Goal: Task Accomplishment & Management: Use online tool/utility

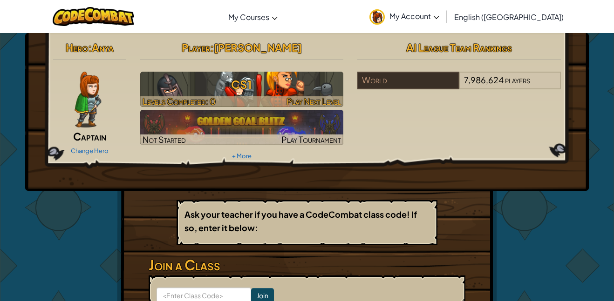
click at [235, 80] on h3 "CS1" at bounding box center [242, 84] width 204 height 21
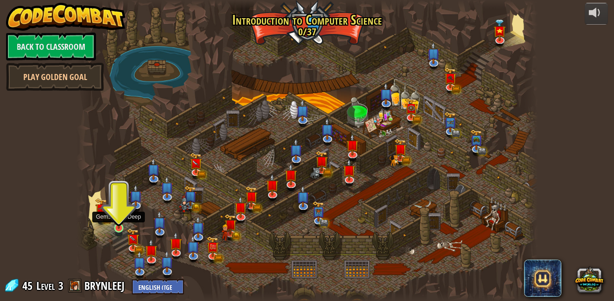
click at [117, 224] on img at bounding box center [118, 216] width 11 height 25
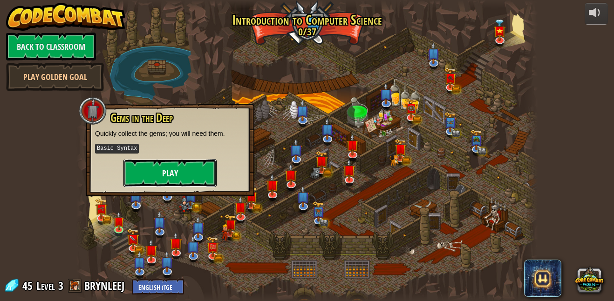
click at [172, 167] on button "Play" at bounding box center [169, 173] width 93 height 28
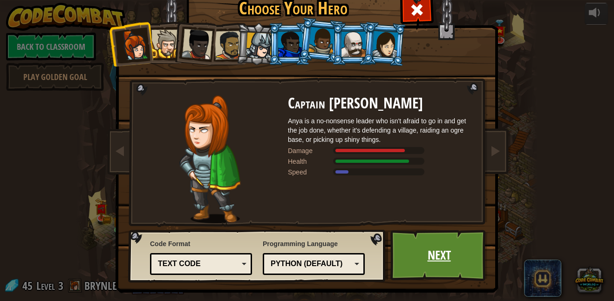
click at [447, 234] on link "Next" at bounding box center [438, 255] width 97 height 51
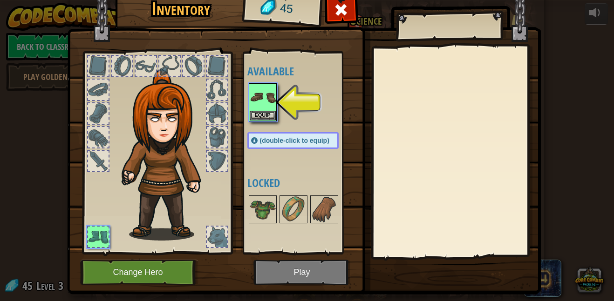
click at [95, 157] on div at bounding box center [98, 161] width 20 height 20
click at [97, 157] on div at bounding box center [98, 161] width 20 height 20
click at [98, 159] on div at bounding box center [98, 161] width 20 height 20
click at [259, 95] on img at bounding box center [263, 97] width 26 height 26
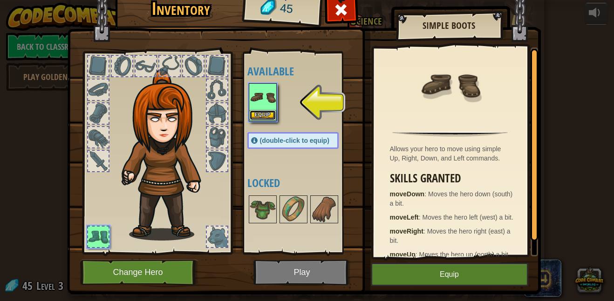
click at [267, 116] on button "Equip" at bounding box center [263, 115] width 26 height 10
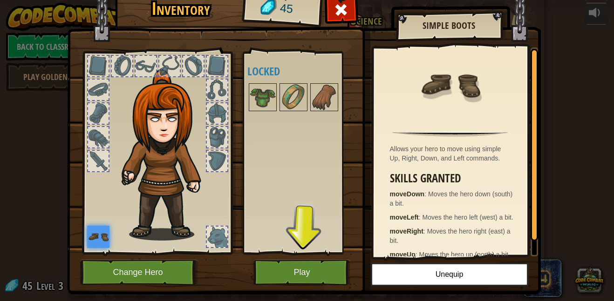
click at [104, 166] on div at bounding box center [98, 161] width 20 height 20
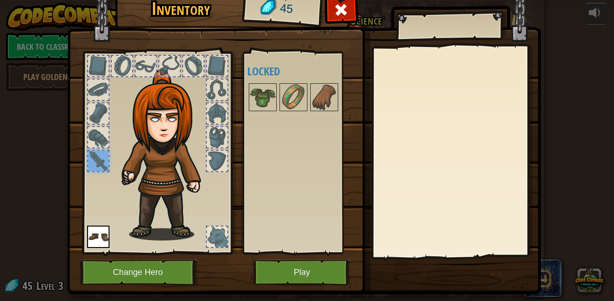
click at [96, 142] on div at bounding box center [98, 137] width 20 height 20
click at [95, 165] on div at bounding box center [98, 161] width 20 height 20
click at [122, 123] on img at bounding box center [167, 154] width 100 height 171
click at [102, 138] on div at bounding box center [98, 137] width 20 height 20
click at [291, 96] on img at bounding box center [293, 97] width 26 height 26
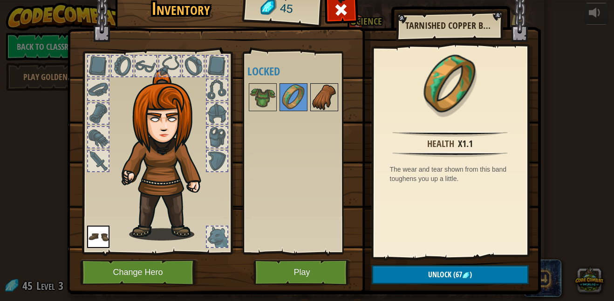
click at [316, 95] on img at bounding box center [324, 97] width 26 height 26
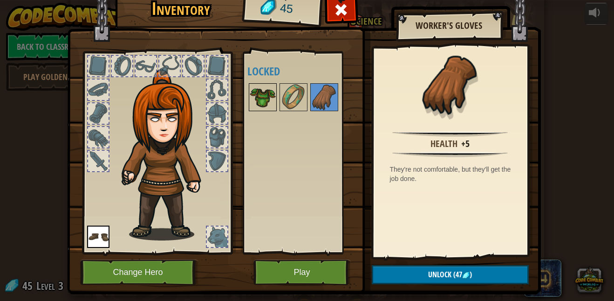
click at [268, 105] on img at bounding box center [263, 97] width 26 height 26
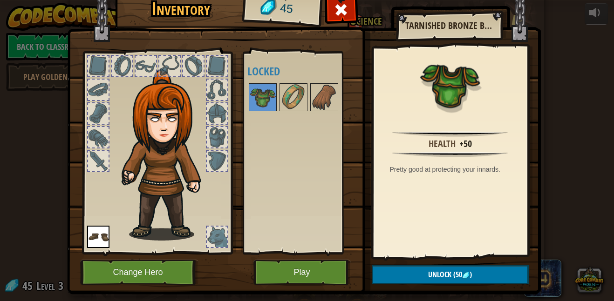
click at [99, 112] on div at bounding box center [98, 113] width 20 height 20
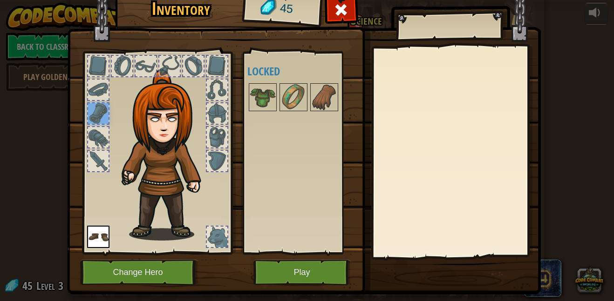
click at [100, 88] on div at bounding box center [98, 90] width 20 height 20
click at [92, 69] on div at bounding box center [98, 66] width 20 height 20
click at [120, 70] on div at bounding box center [122, 66] width 20 height 20
click at [147, 70] on div at bounding box center [146, 66] width 20 height 20
click at [169, 72] on div at bounding box center [169, 66] width 20 height 20
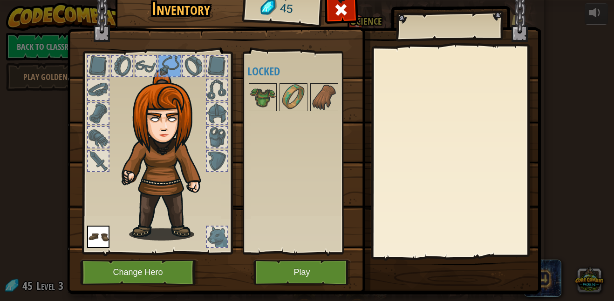
click at [192, 68] on div at bounding box center [193, 66] width 20 height 20
click at [220, 63] on div at bounding box center [217, 66] width 20 height 20
click at [212, 94] on div at bounding box center [217, 90] width 20 height 20
click at [218, 107] on div at bounding box center [217, 113] width 20 height 20
click at [221, 144] on div at bounding box center [217, 137] width 20 height 20
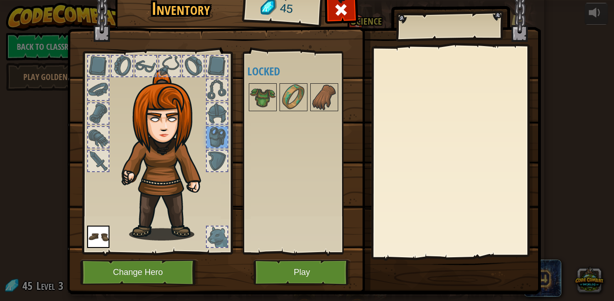
click at [209, 152] on div at bounding box center [217, 161] width 20 height 20
click at [221, 249] on div at bounding box center [157, 151] width 154 height 210
click at [218, 239] on div at bounding box center [217, 237] width 20 height 20
click at [262, 301] on div "Inventory 45 Available Equip (double-click to equip) Locked Equip Unequip Subsc…" at bounding box center [307, 167] width 474 height 307
click at [282, 286] on img at bounding box center [304, 126] width 474 height 338
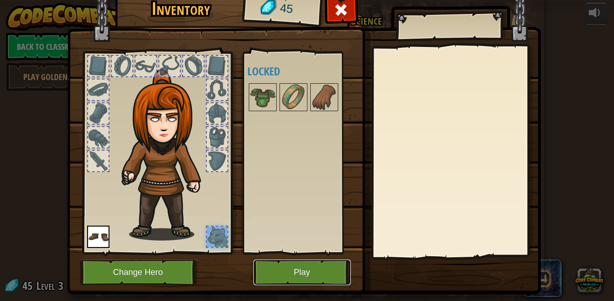
click at [283, 270] on button "Play" at bounding box center [301, 273] width 97 height 26
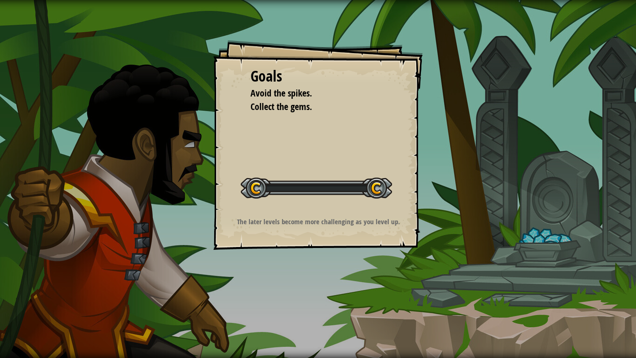
click at [240, 146] on div "Goals Avoid the spikes. Collect the gems. Start Level Error loading from server…" at bounding box center [318, 145] width 210 height 210
